Goal: Navigation & Orientation: Find specific page/section

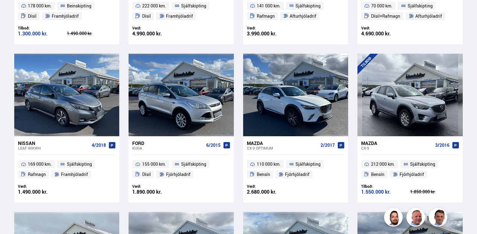
scroll to position [613, 0]
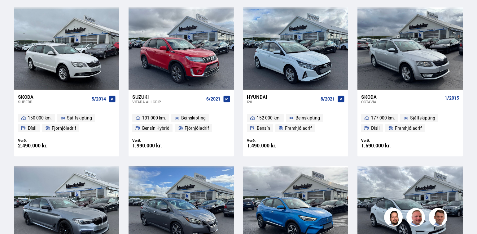
click at [477, 169] on div "Söluskrá Þjónusta Íslandsbílar [DOMAIN_NAME] Íslandsvörn Leiðbeiningar Um okkur…" at bounding box center [238, 4] width 477 height 1235
click at [477, 170] on div "Söluskrá Þjónusta Íslandsbílar [DOMAIN_NAME] Íslandsvörn Leiðbeiningar Um okkur…" at bounding box center [238, 4] width 477 height 1235
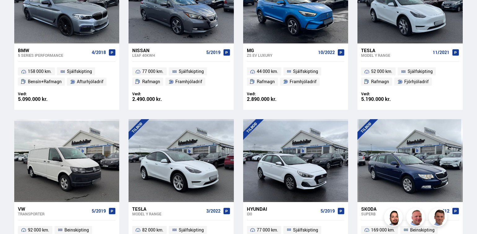
scroll to position [1001, 0]
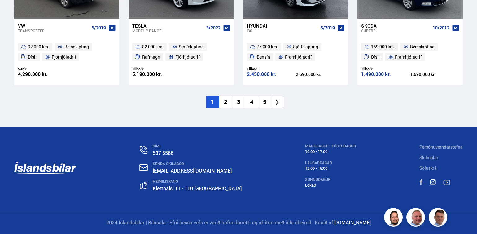
click at [226, 103] on li "2" at bounding box center [225, 102] width 13 height 12
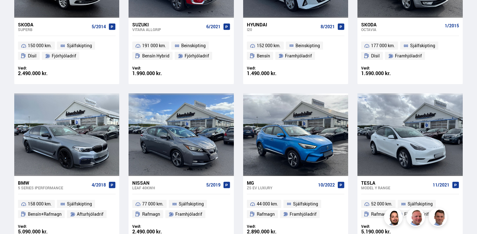
scroll to position [395, 0]
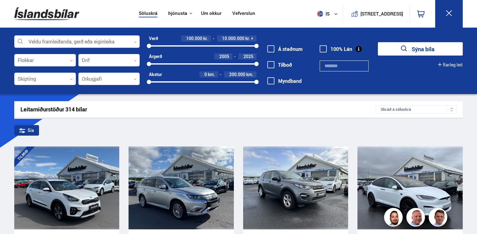
scroll to position [205, 0]
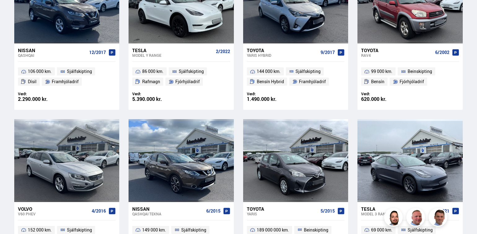
scroll to position [613, 0]
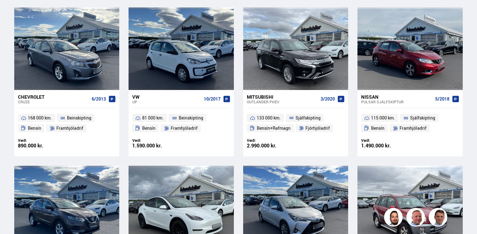
click at [476, 166] on div "Söluskrá Þjónusta Íslandsbílar [DOMAIN_NAME] Íslandsvörn Leiðbeiningar Um okkur…" at bounding box center [238, 4] width 477 height 1235
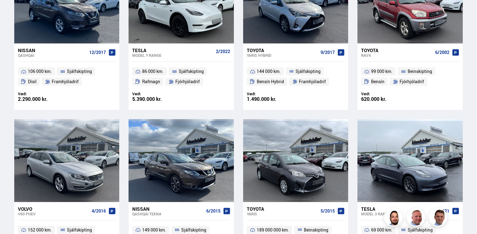
scroll to position [1001, 0]
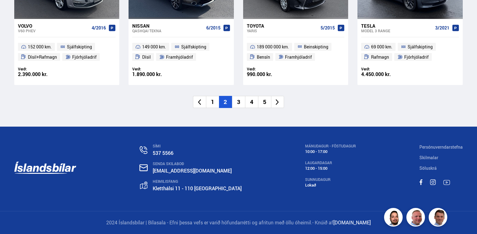
click at [477, 182] on div "SÍMI 537 5566 SENDA SKILABOÐ [EMAIL_ADDRESS][DOMAIN_NAME] [STREET_ADDRESS] MÁNU…" at bounding box center [238, 168] width 477 height 84
click at [241, 103] on li "3" at bounding box center [238, 102] width 13 height 12
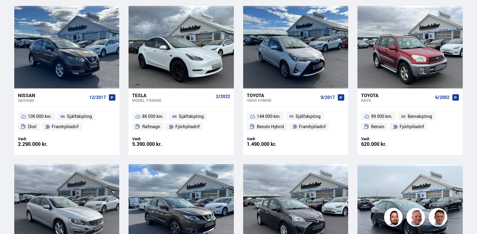
scroll to position [493, 0]
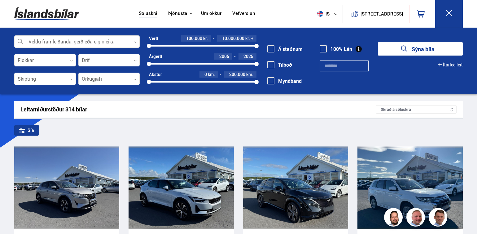
scroll to position [205, 0]
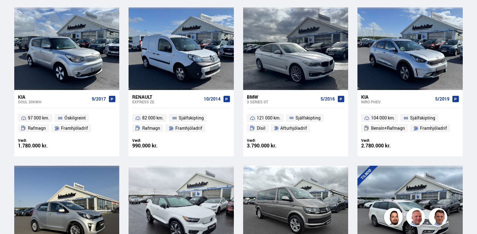
scroll to position [818, 0]
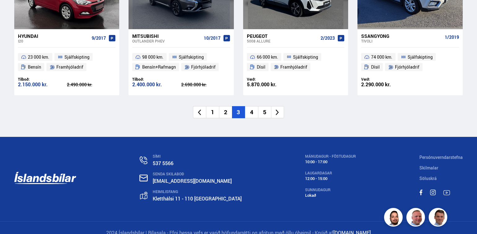
click at [253, 106] on li "4" at bounding box center [251, 112] width 13 height 12
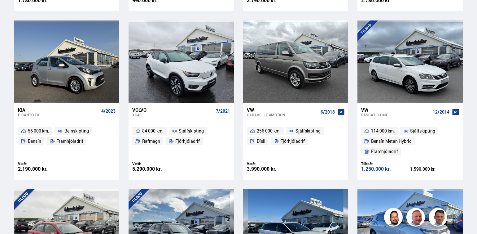
scroll to position [205, 0]
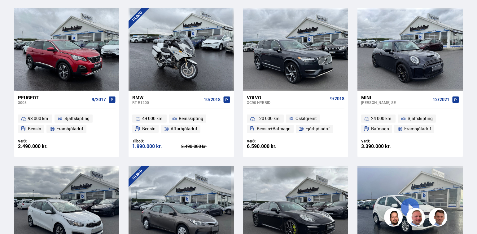
scroll to position [818, 0]
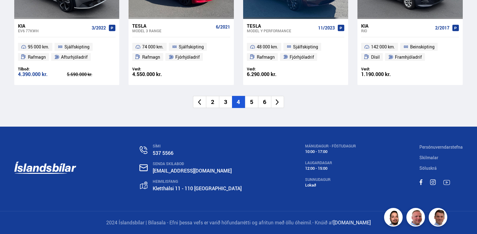
click at [252, 103] on li "5" at bounding box center [251, 102] width 13 height 12
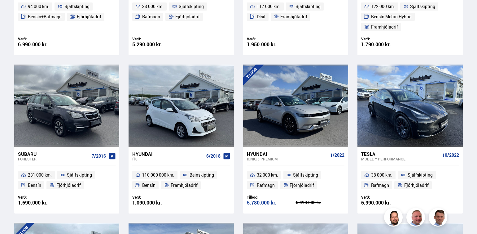
scroll to position [205, 0]
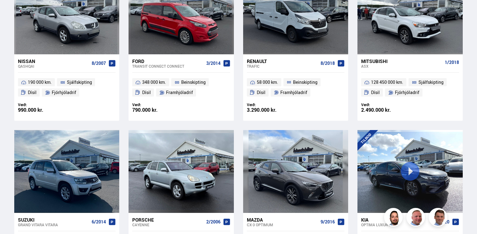
scroll to position [1002, 0]
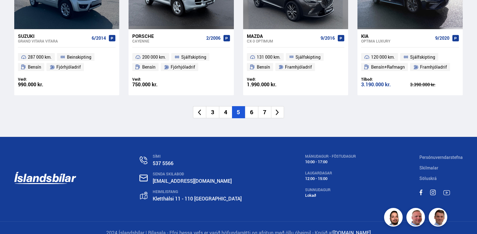
click at [253, 106] on li "6" at bounding box center [251, 112] width 13 height 12
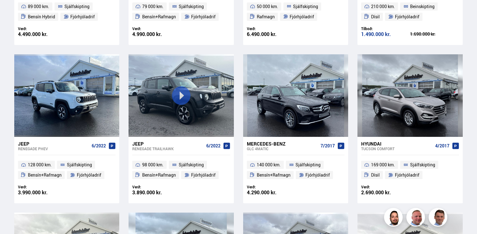
scroll to position [409, 0]
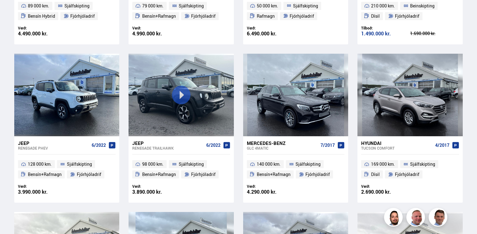
click at [477, 128] on div "Söluskrá Þjónusta Íslandsbílar [DOMAIN_NAME] Íslandsvörn Leiðbeiningar Um okkur…" at bounding box center [238, 208] width 477 height 1235
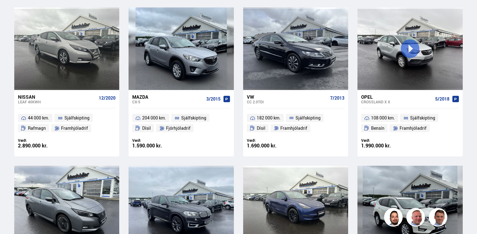
click at [477, 166] on div "Söluskrá Þjónusta Íslandsbílar [DOMAIN_NAME] Íslandsvörn Leiðbeiningar Um okkur…" at bounding box center [238, 4] width 477 height 1235
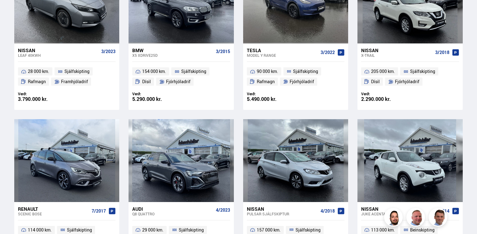
scroll to position [1001, 0]
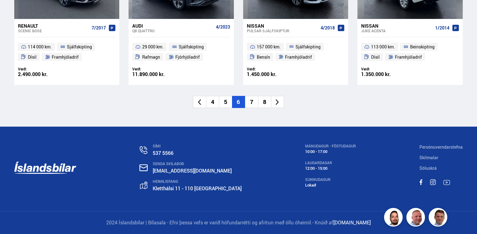
click at [249, 100] on li "7" at bounding box center [251, 102] width 13 height 12
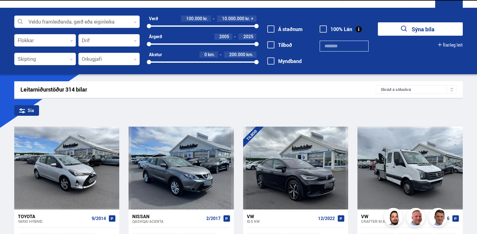
scroll to position [0, 0]
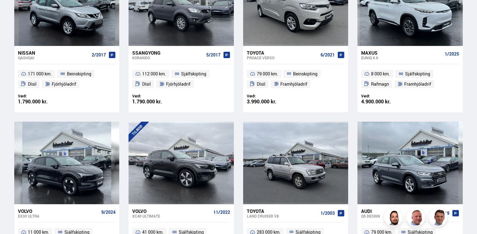
scroll to position [205, 0]
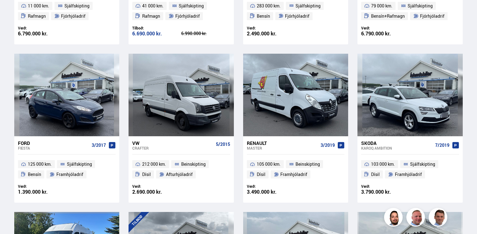
scroll to position [613, 0]
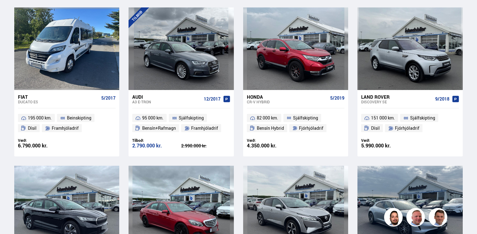
click at [477, 162] on div "Söluskrá Þjónusta Íslandsbílar [DOMAIN_NAME] Íslandsvörn Leiðbeiningar Um okkur…" at bounding box center [238, 4] width 477 height 1235
click at [477, 163] on div "Söluskrá Þjónusta Íslandsbílar [DOMAIN_NAME] Íslandsvörn Leiðbeiningar Um okkur…" at bounding box center [238, 4] width 477 height 1235
click at [477, 164] on div "Söluskrá Þjónusta Íslandsbílar [DOMAIN_NAME] Íslandsvörn Leiðbeiningar Um okkur…" at bounding box center [238, 4] width 477 height 1235
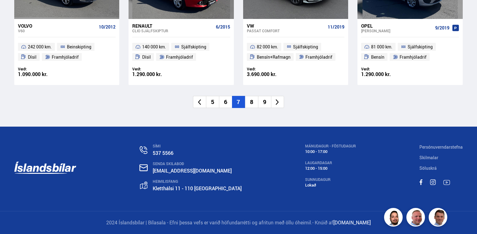
click at [253, 100] on li "8" at bounding box center [251, 102] width 13 height 12
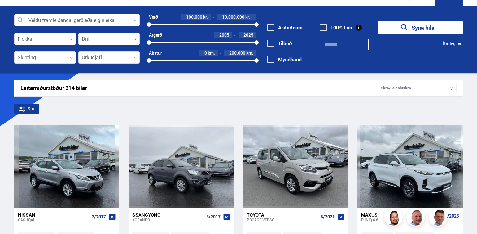
scroll to position [0, 0]
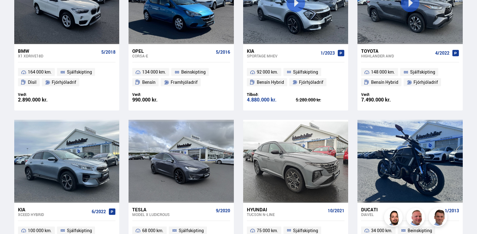
scroll to position [1002, 0]
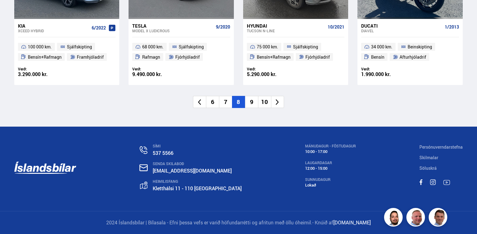
click at [253, 102] on li "9" at bounding box center [251, 102] width 13 height 12
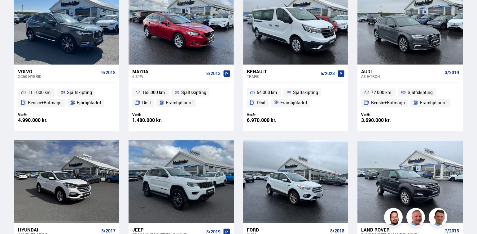
scroll to position [24, 0]
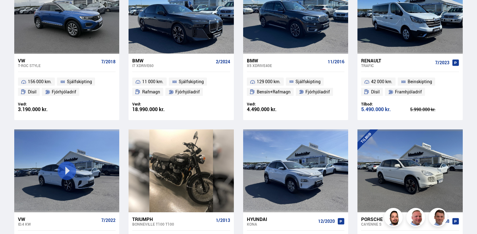
scroll to position [1001, 0]
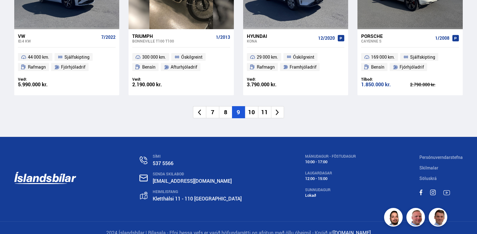
click at [254, 106] on li "10" at bounding box center [251, 112] width 13 height 12
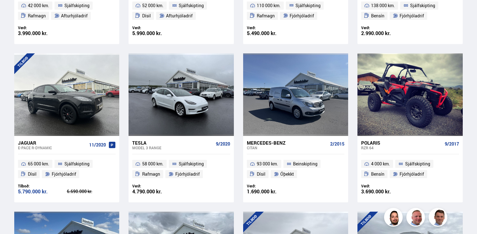
scroll to position [23, 0]
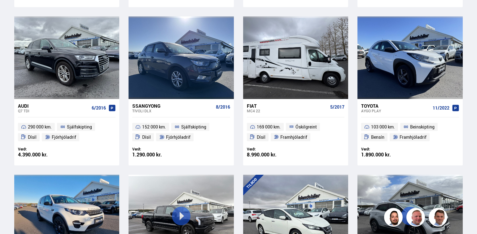
scroll to position [409, 0]
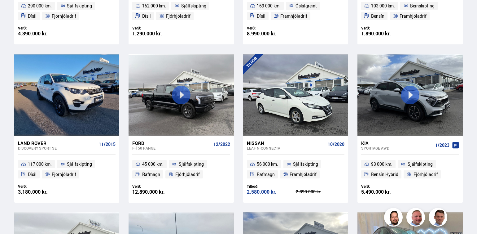
click at [477, 126] on div "Söluskrá Þjónusta Íslandsbílar [DOMAIN_NAME] Íslandsvörn Leiðbeiningar Um okkur…" at bounding box center [238, 208] width 477 height 1235
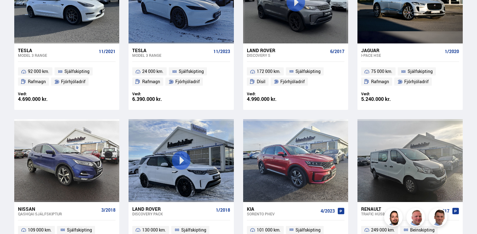
scroll to position [1001, 0]
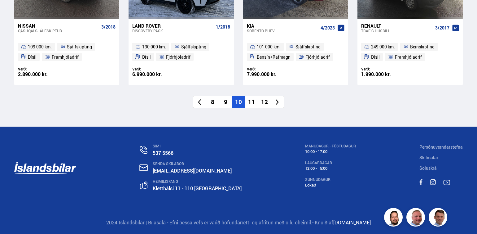
click at [250, 102] on li "11" at bounding box center [251, 102] width 13 height 12
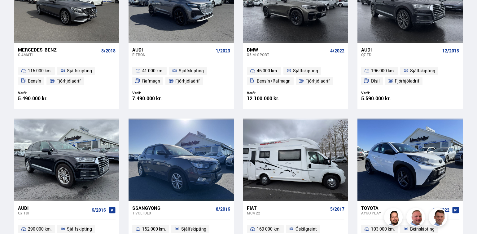
scroll to position [32, 0]
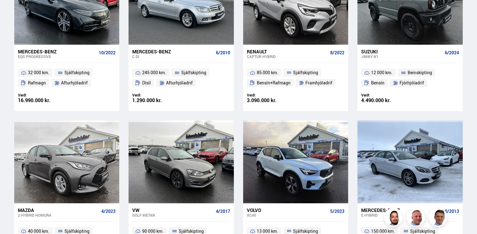
scroll to position [1002, 0]
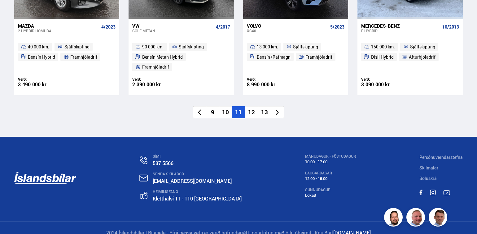
click at [252, 106] on li "12" at bounding box center [251, 112] width 13 height 12
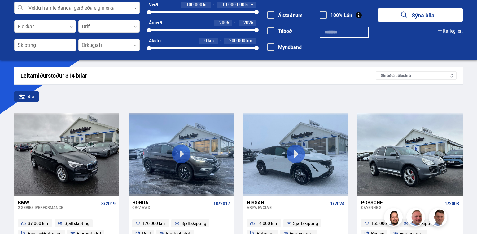
scroll to position [0, 0]
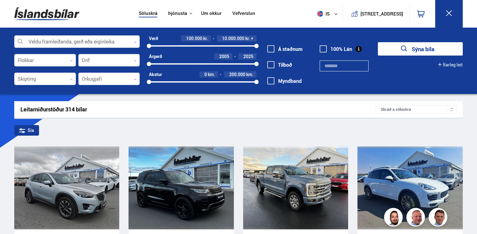
scroll to position [205, 0]
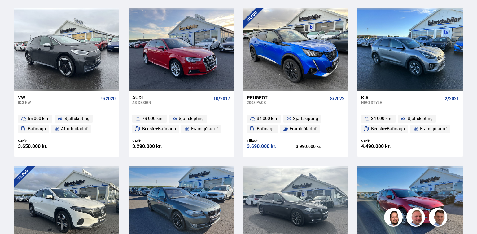
scroll to position [818, 0]
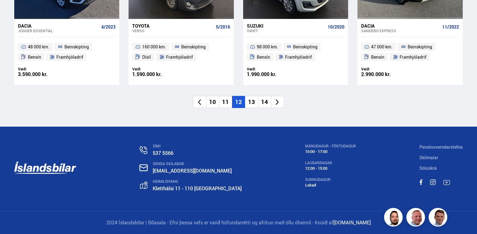
click at [252, 102] on li "13" at bounding box center [251, 102] width 13 height 12
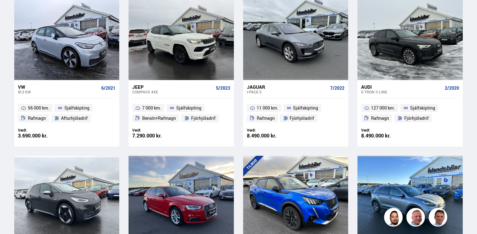
scroll to position [197, 0]
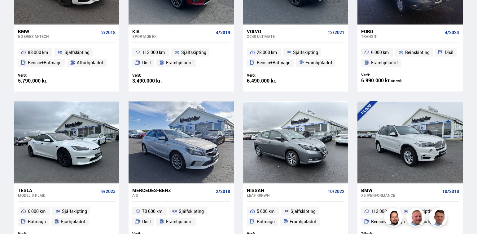
scroll to position [409, 0]
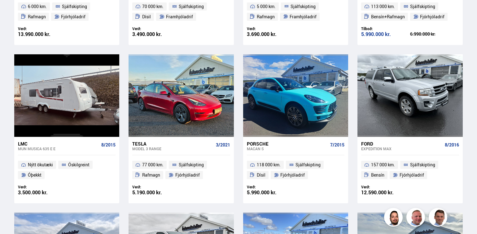
click at [477, 129] on div "Söluskrá Þjónusta Íslandsbílar [DOMAIN_NAME] Íslandsvörn Leiðbeiningar Um okkur…" at bounding box center [238, 209] width 477 height 1236
click at [477, 135] on div "Söluskrá Þjónusta Íslandsbílar [DOMAIN_NAME] Íslandsvörn Leiðbeiningar Um okkur…" at bounding box center [238, 209] width 477 height 1236
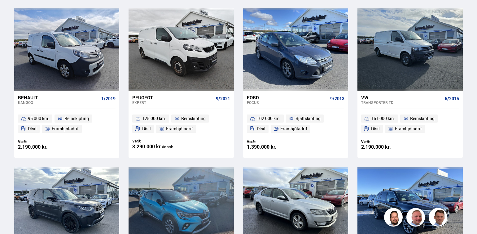
scroll to position [818, 0]
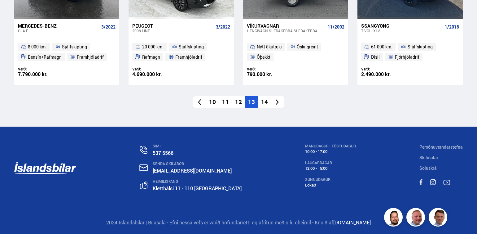
click at [264, 102] on li "14" at bounding box center [264, 102] width 13 height 12
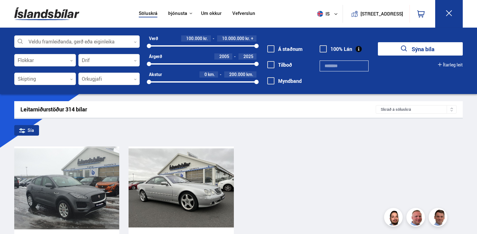
scroll to position [205, 0]
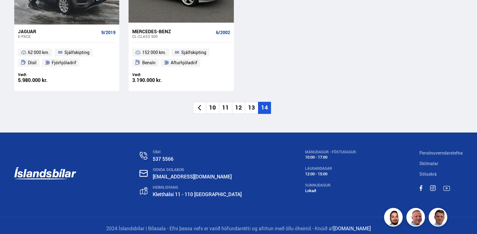
click at [265, 108] on li "14" at bounding box center [264, 108] width 13 height 12
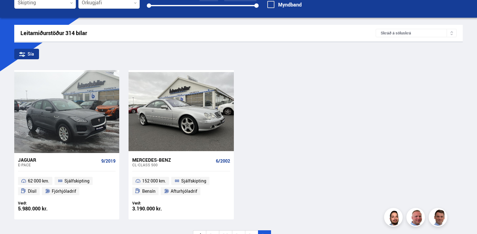
scroll to position [0, 0]
